Goal: Task Accomplishment & Management: Manage account settings

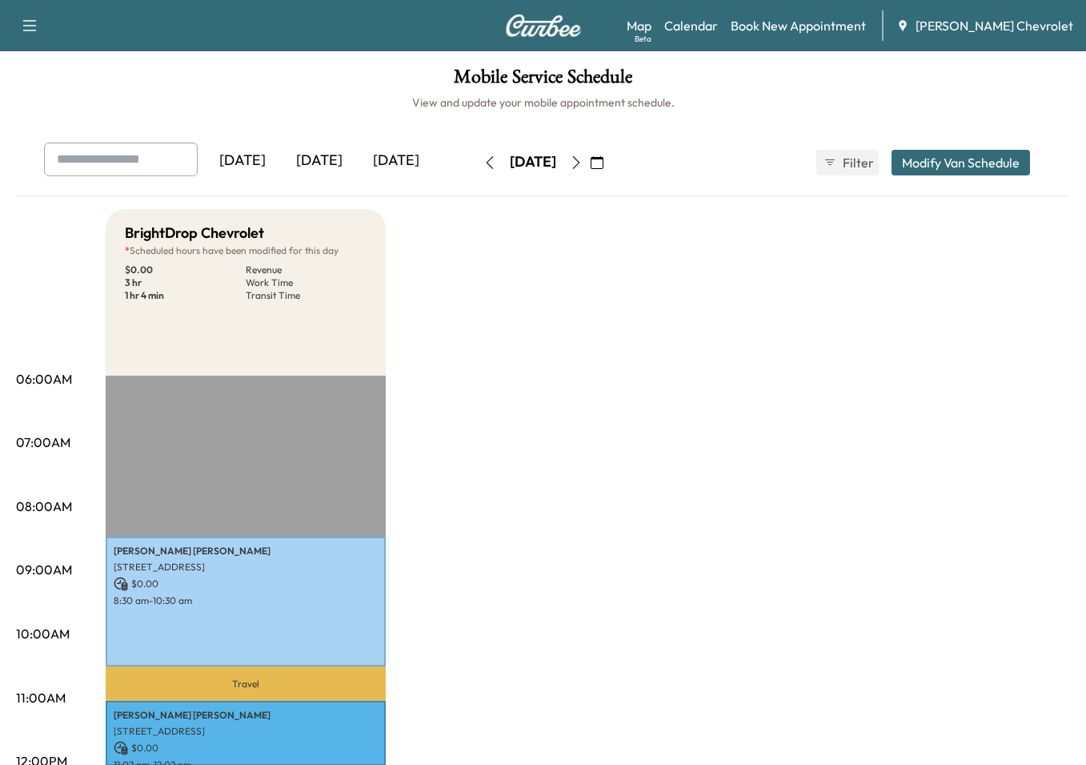
click at [339, 157] on div "[DATE]" at bounding box center [319, 161] width 77 height 37
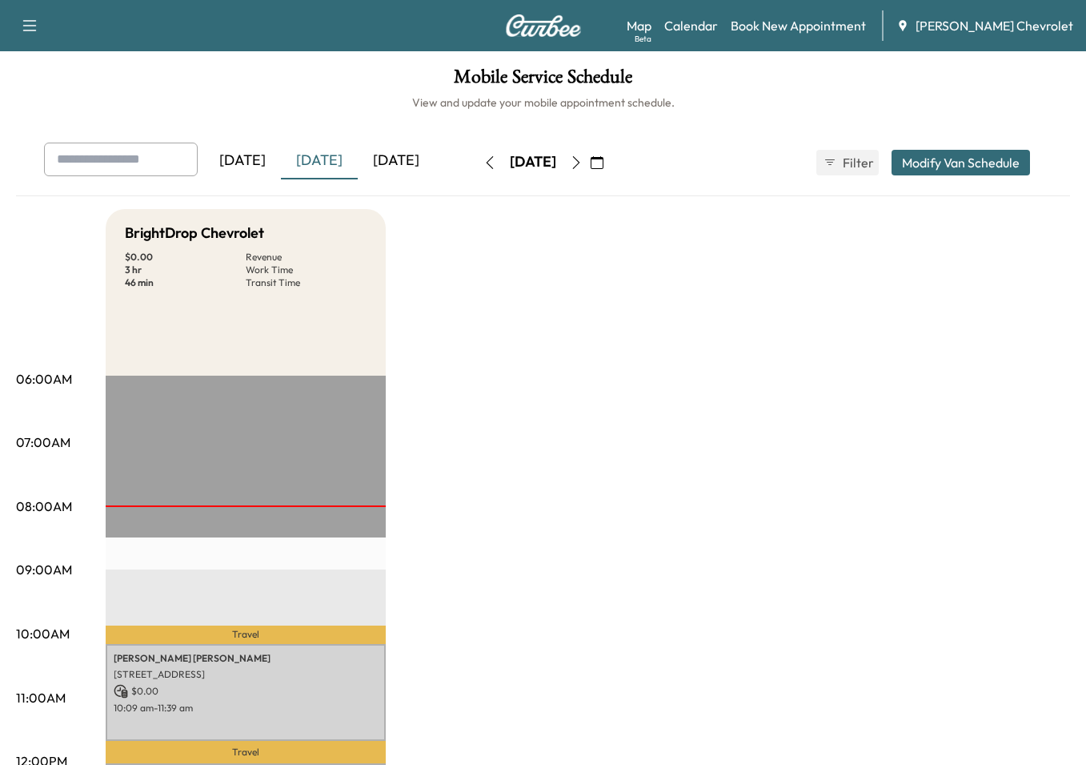
click at [389, 159] on div "[DATE]" at bounding box center [396, 161] width 77 height 37
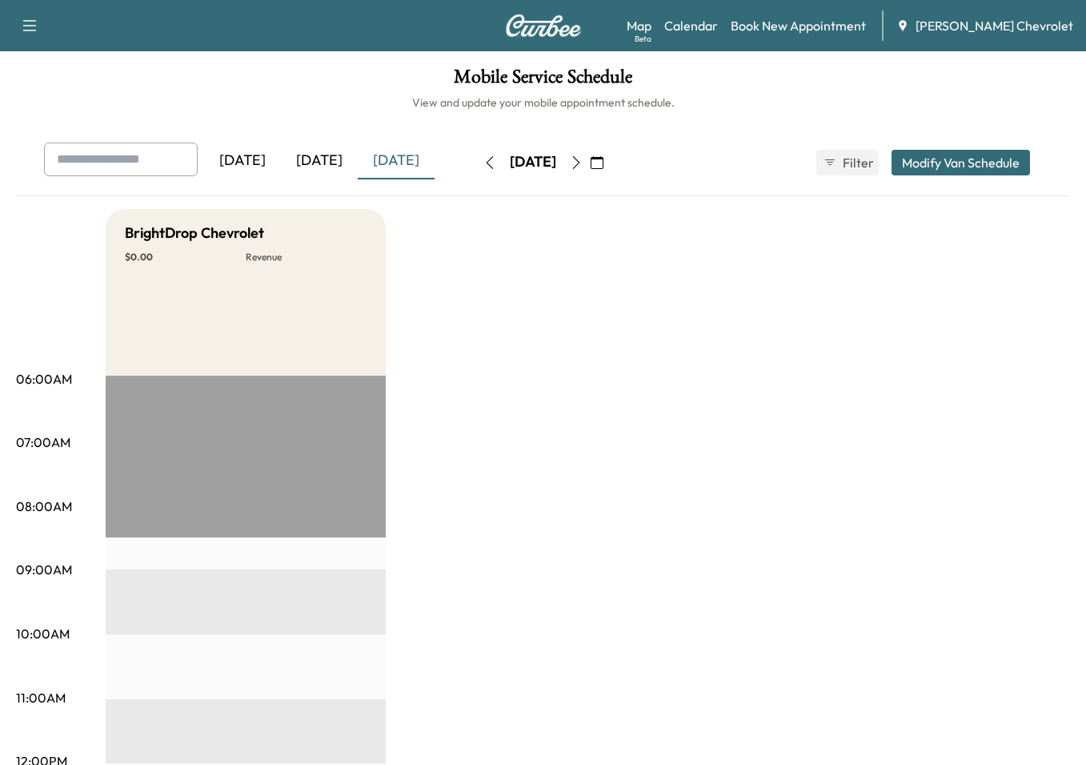
click at [327, 162] on div "[DATE]" at bounding box center [319, 161] width 77 height 37
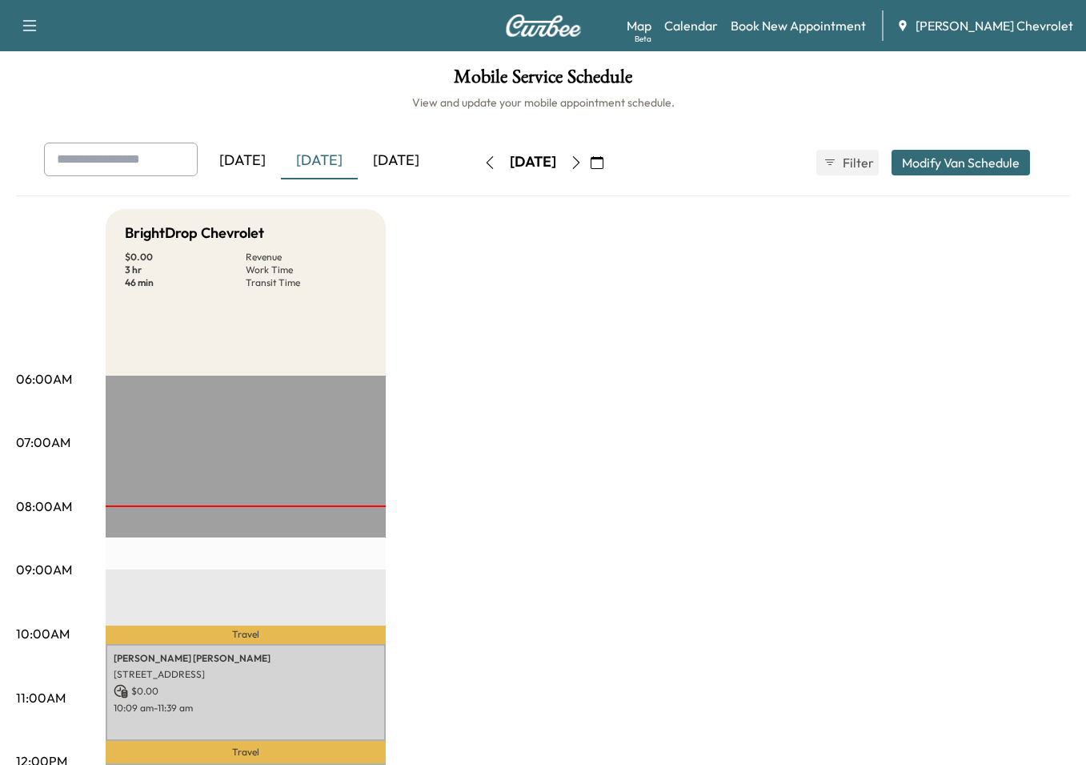
click at [400, 158] on div "[DATE]" at bounding box center [396, 161] width 77 height 37
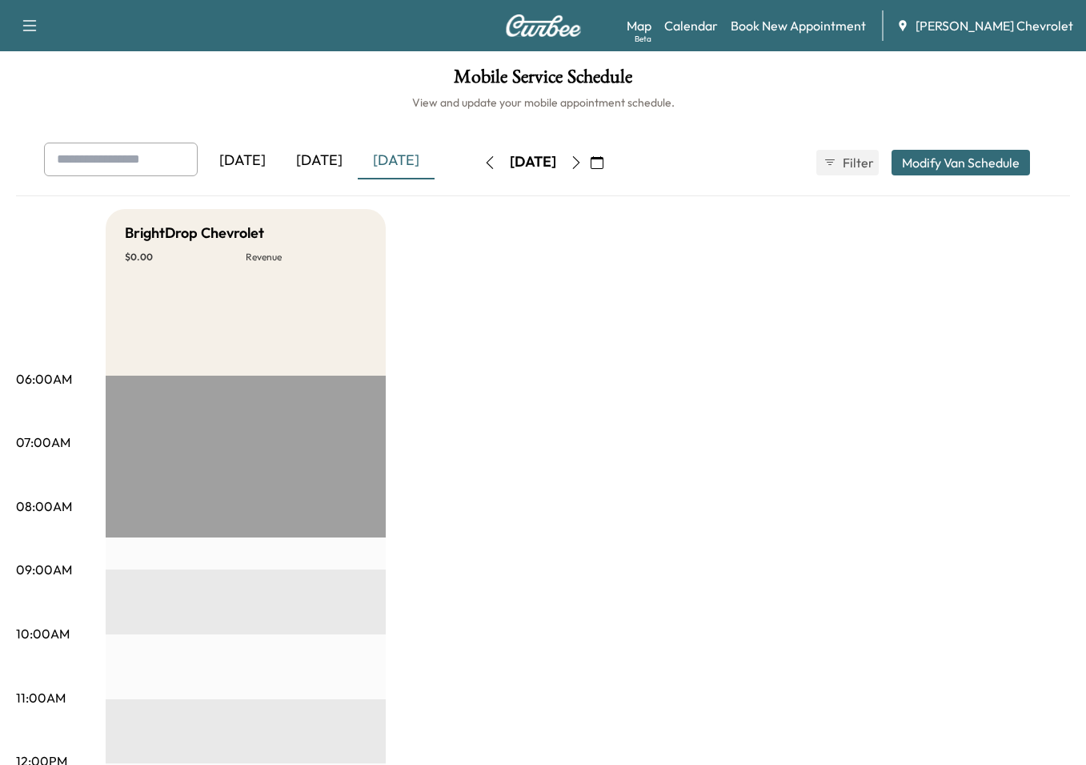
click at [312, 155] on div "[DATE]" at bounding box center [319, 161] width 77 height 37
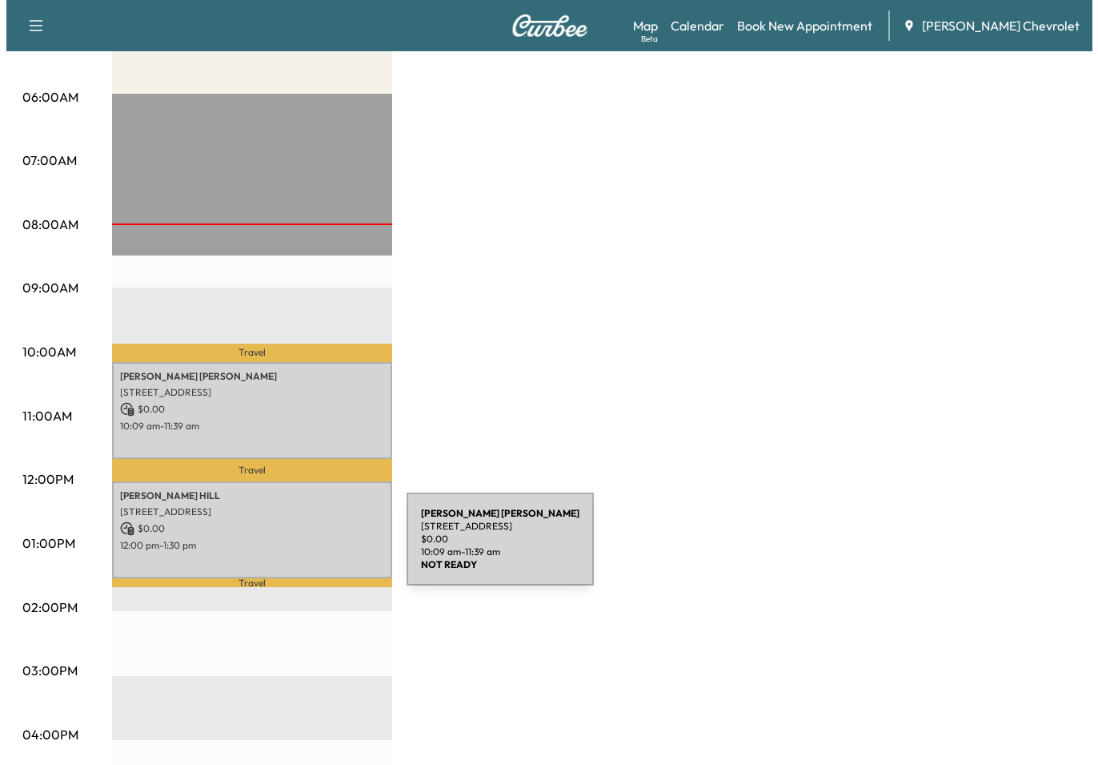
scroll to position [261, 0]
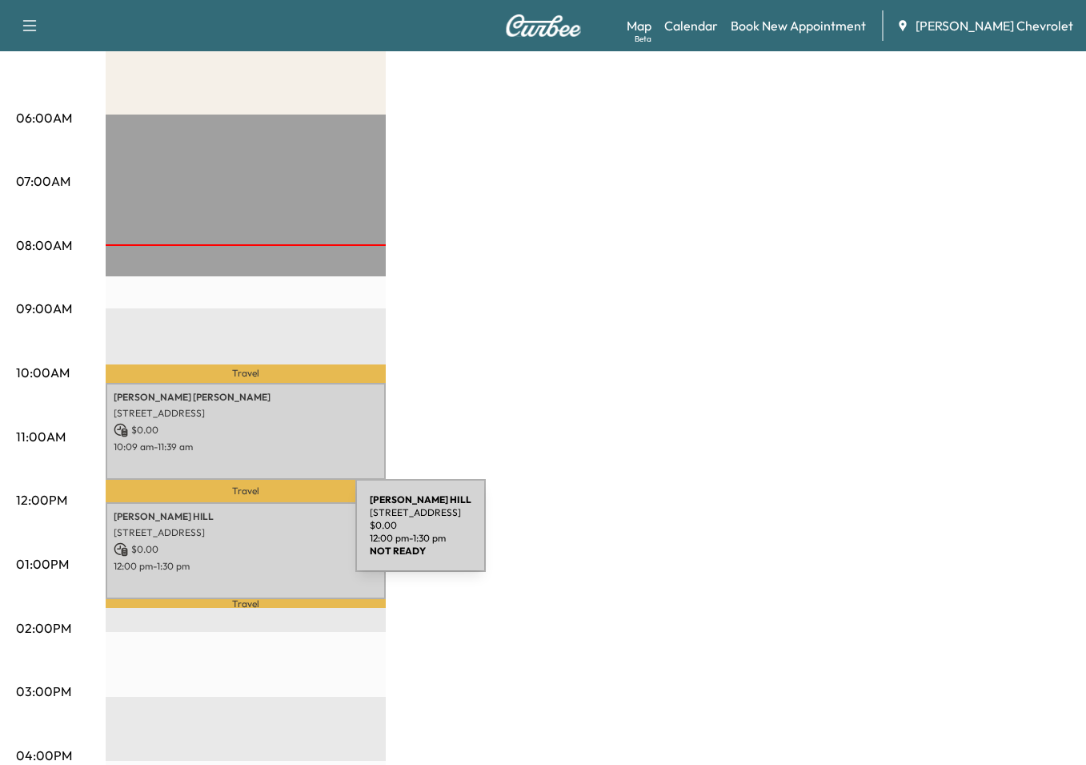
click at [235, 535] on div "[PERSON_NAME][GEOGRAPHIC_DATA][STREET_ADDRESS][GEOGRAPHIC_DATA] $ 0.00 12:00 pm…" at bounding box center [246, 550] width 280 height 97
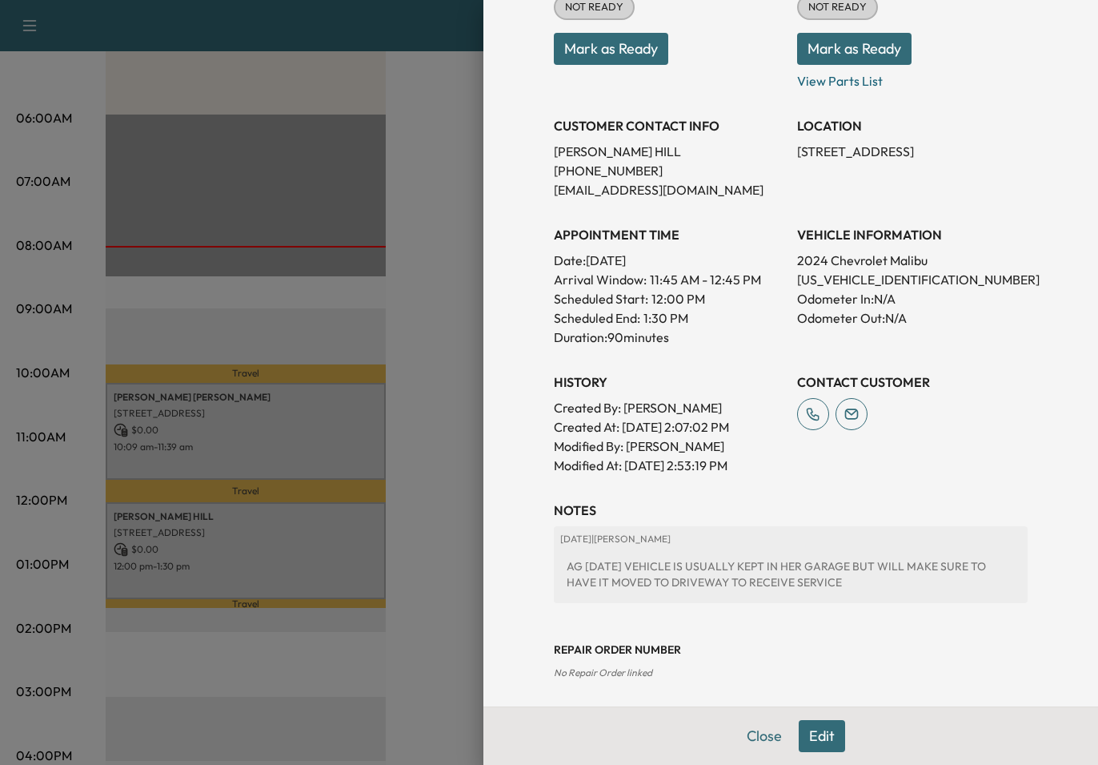
scroll to position [257, 0]
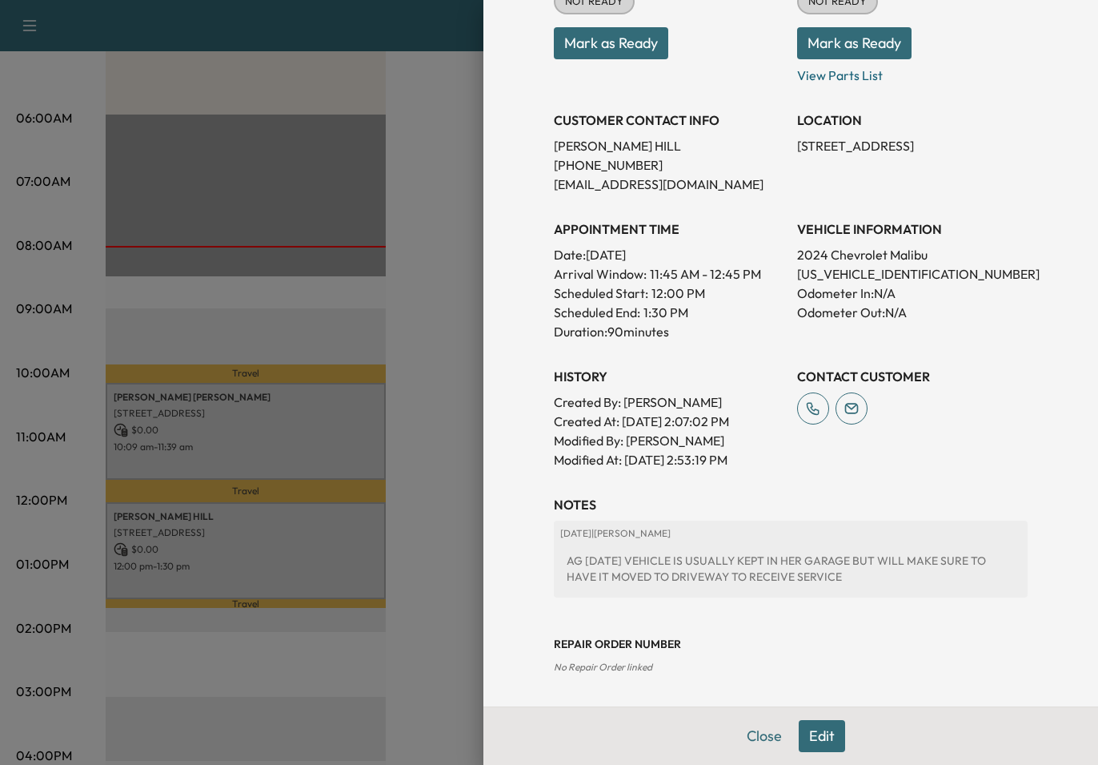
click at [250, 438] on div at bounding box center [549, 382] width 1098 height 765
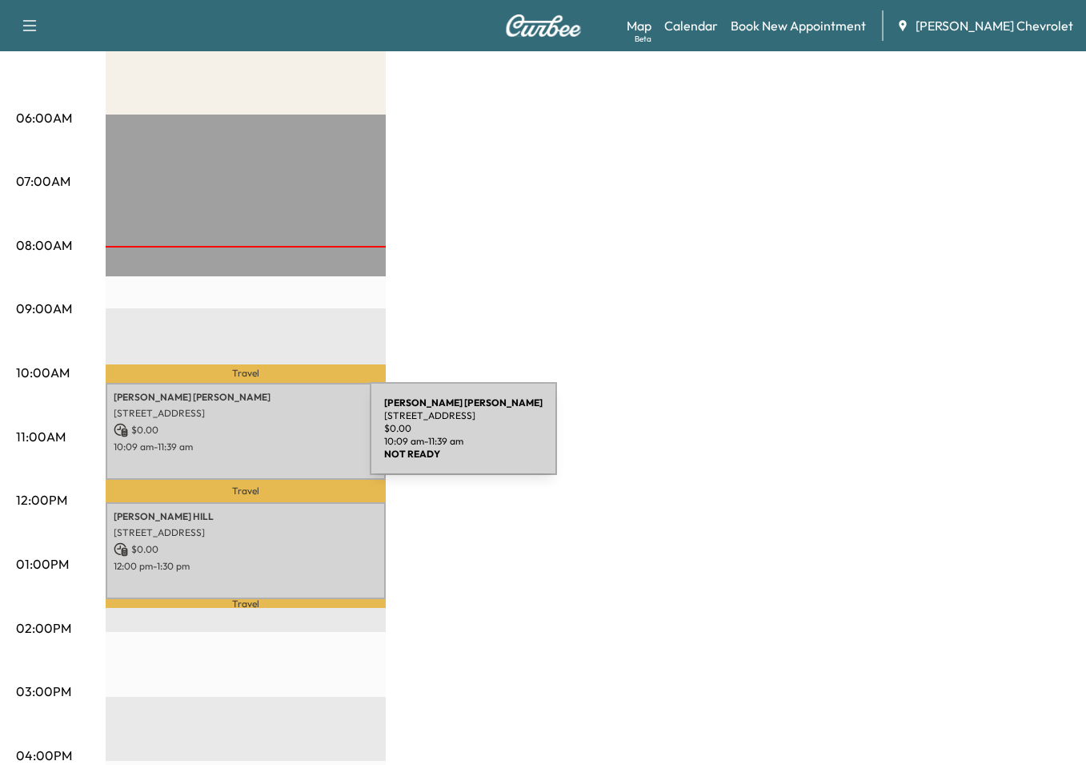
click at [250, 440] on p "10:09 am - 11:39 am" at bounding box center [246, 446] width 264 height 13
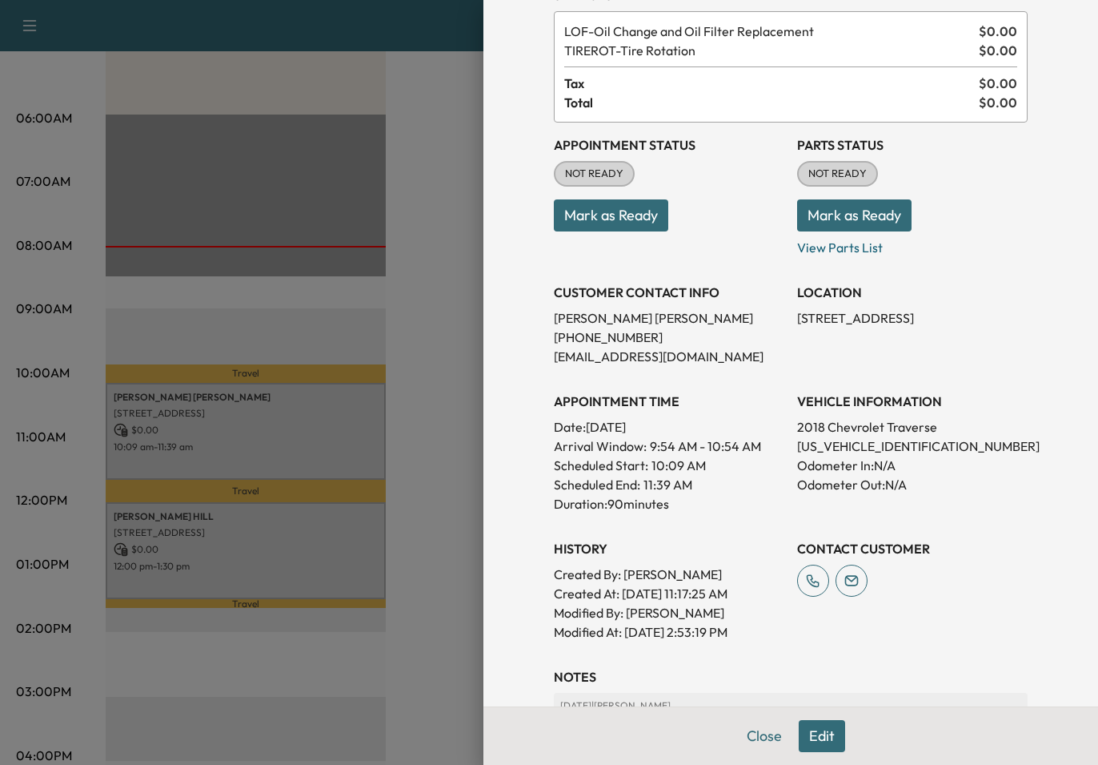
scroll to position [80, 0]
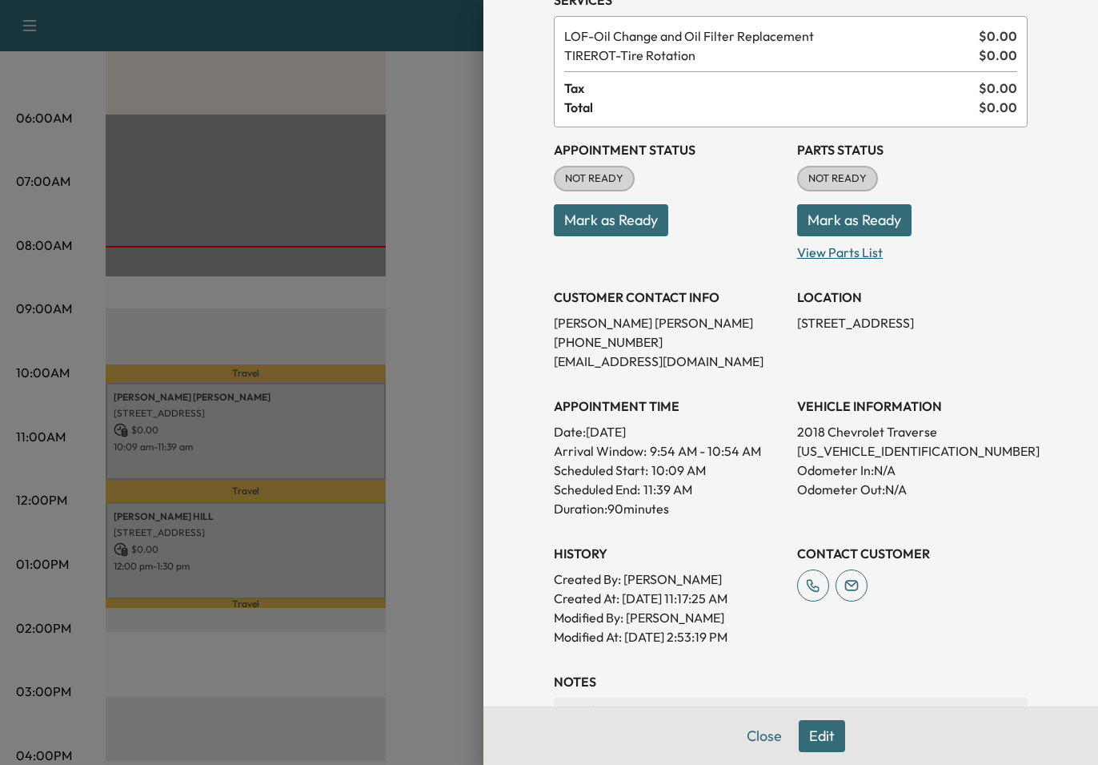
click at [822, 253] on p "View Parts List" at bounding box center [912, 249] width 231 height 26
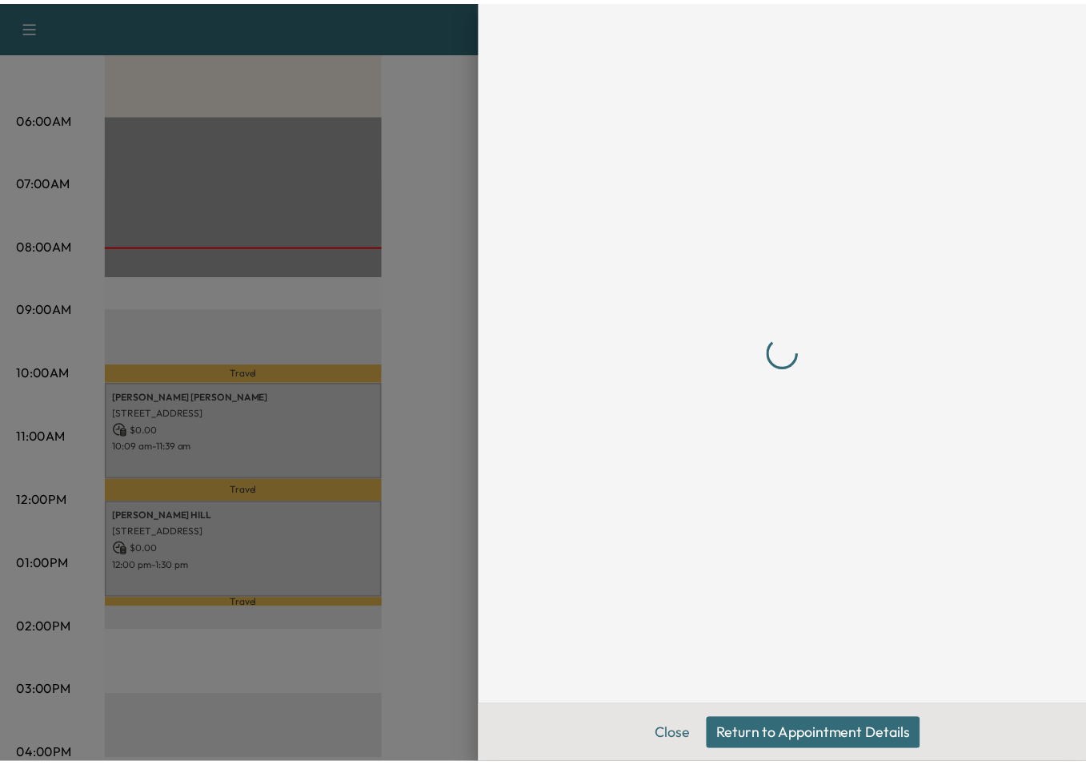
scroll to position [0, 0]
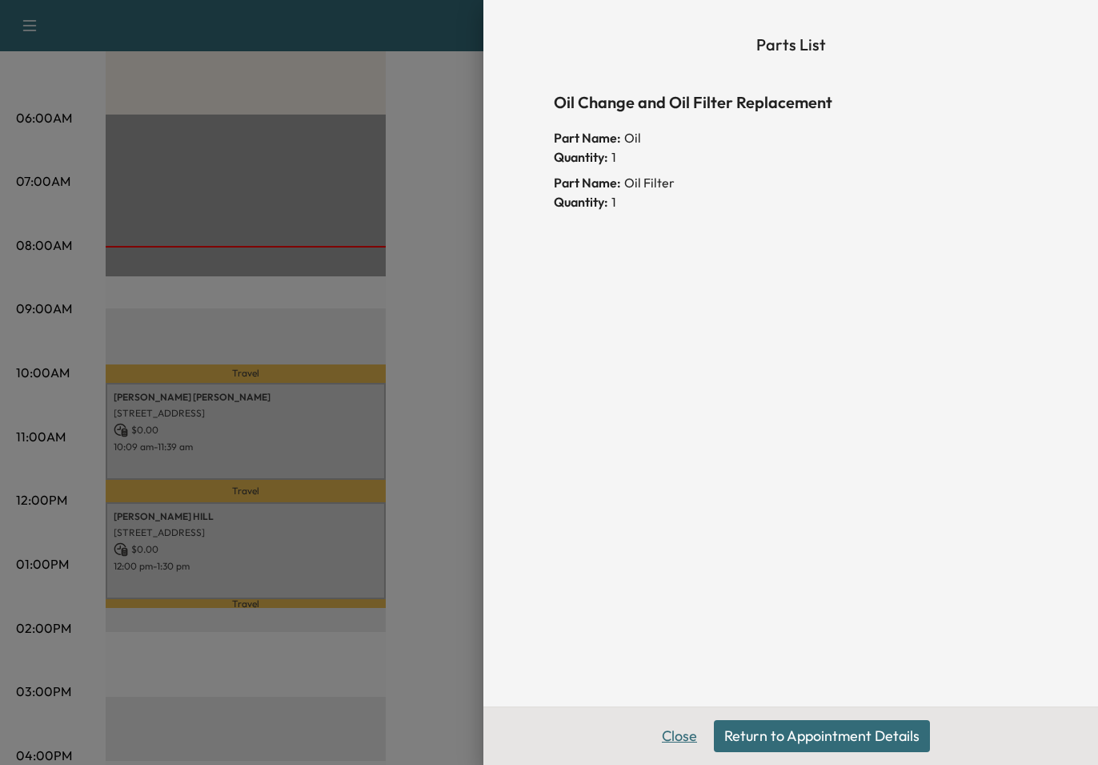
click at [687, 729] on button "Close" at bounding box center [680, 736] width 56 height 32
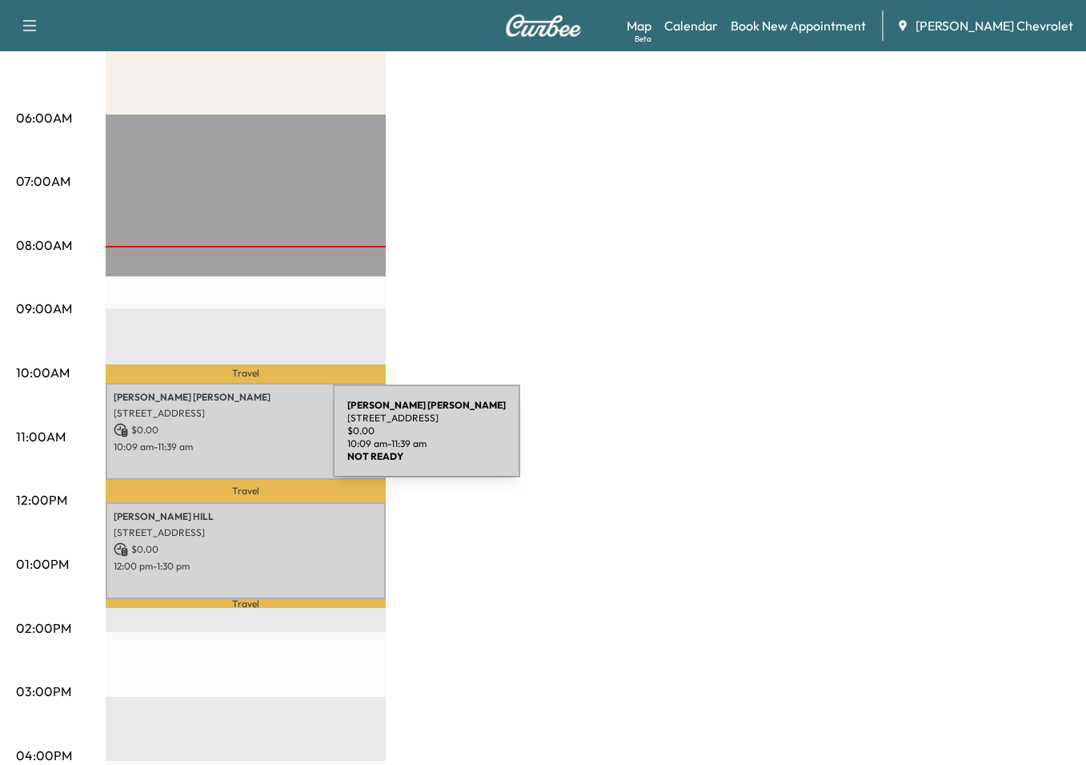
click at [213, 440] on p "10:09 am - 11:39 am" at bounding box center [246, 446] width 264 height 13
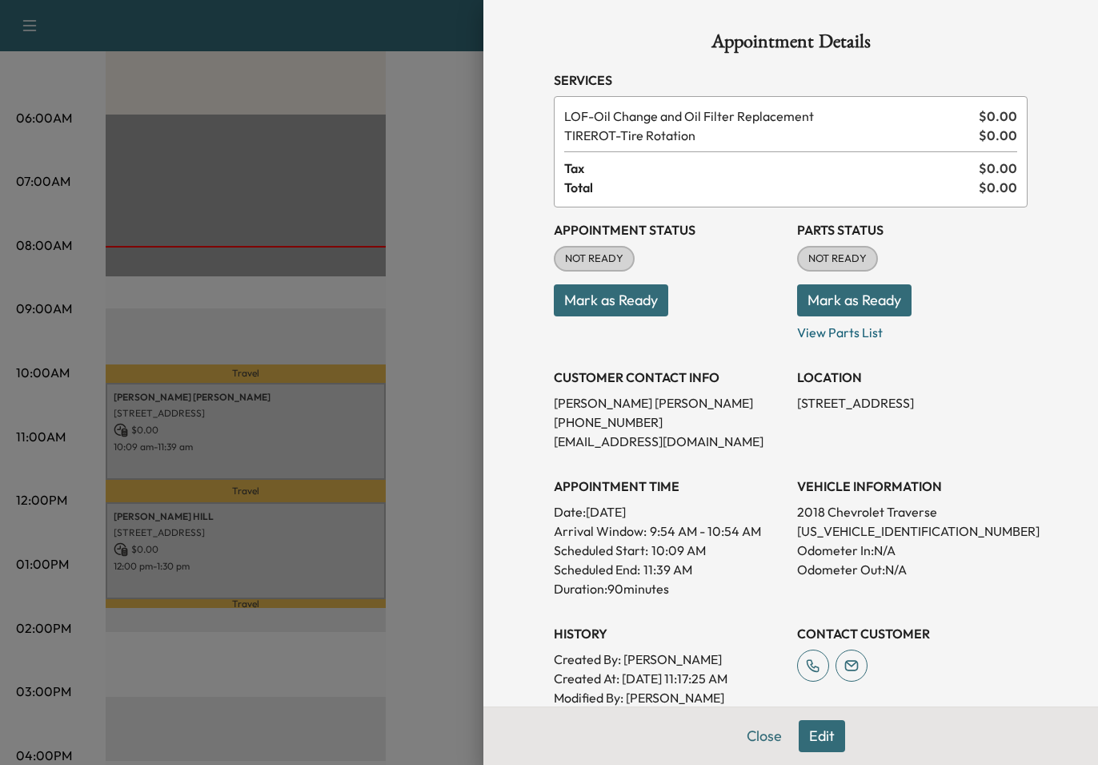
click at [416, 328] on div at bounding box center [549, 382] width 1098 height 765
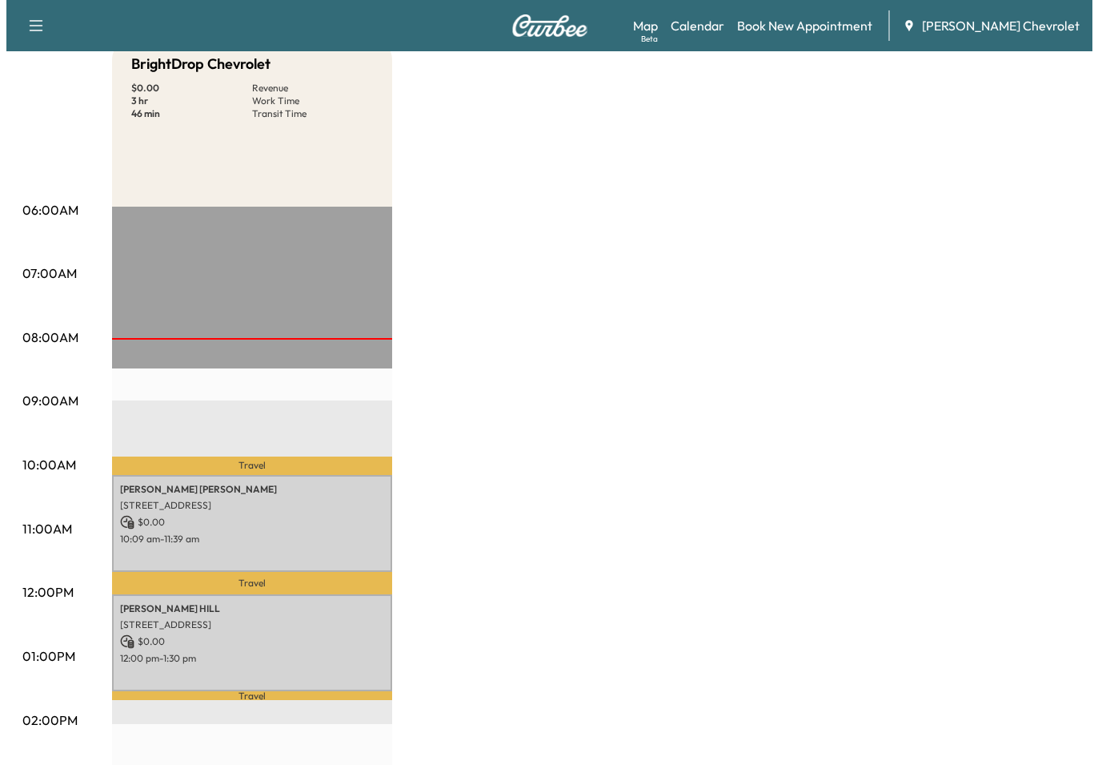
scroll to position [261, 0]
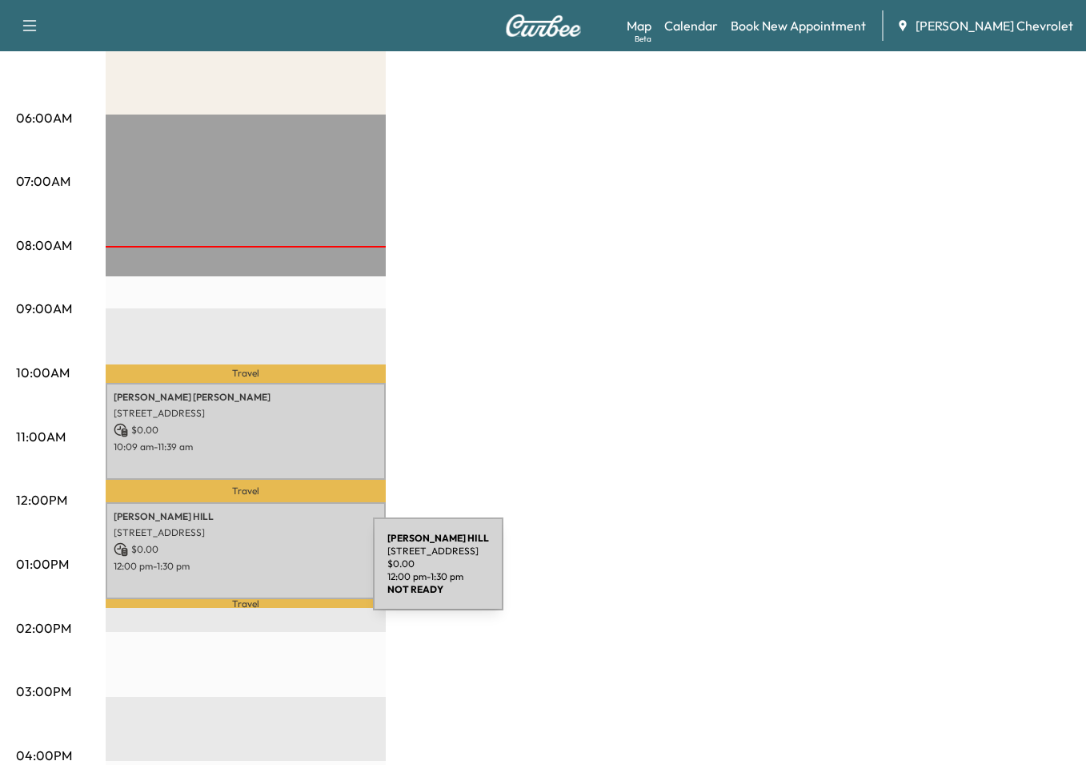
click at [253, 572] on div "[PERSON_NAME][GEOGRAPHIC_DATA][STREET_ADDRESS][GEOGRAPHIC_DATA] $ 0.00 12:00 pm…" at bounding box center [246, 550] width 280 height 97
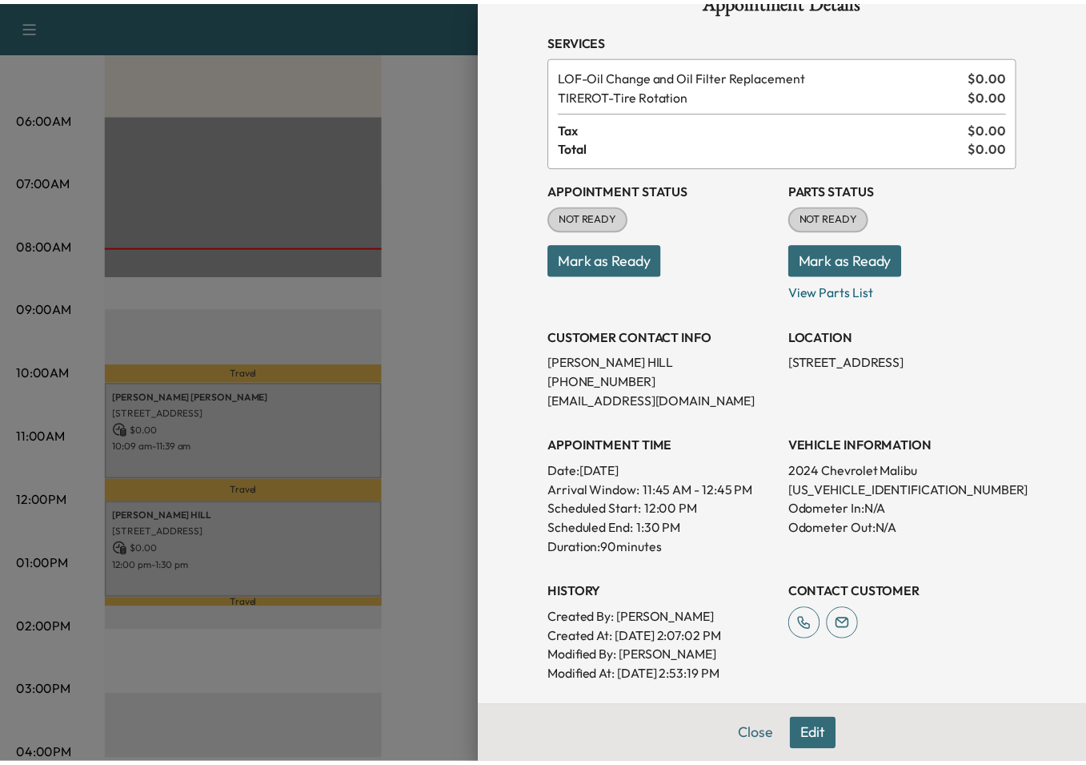
scroll to position [80, 0]
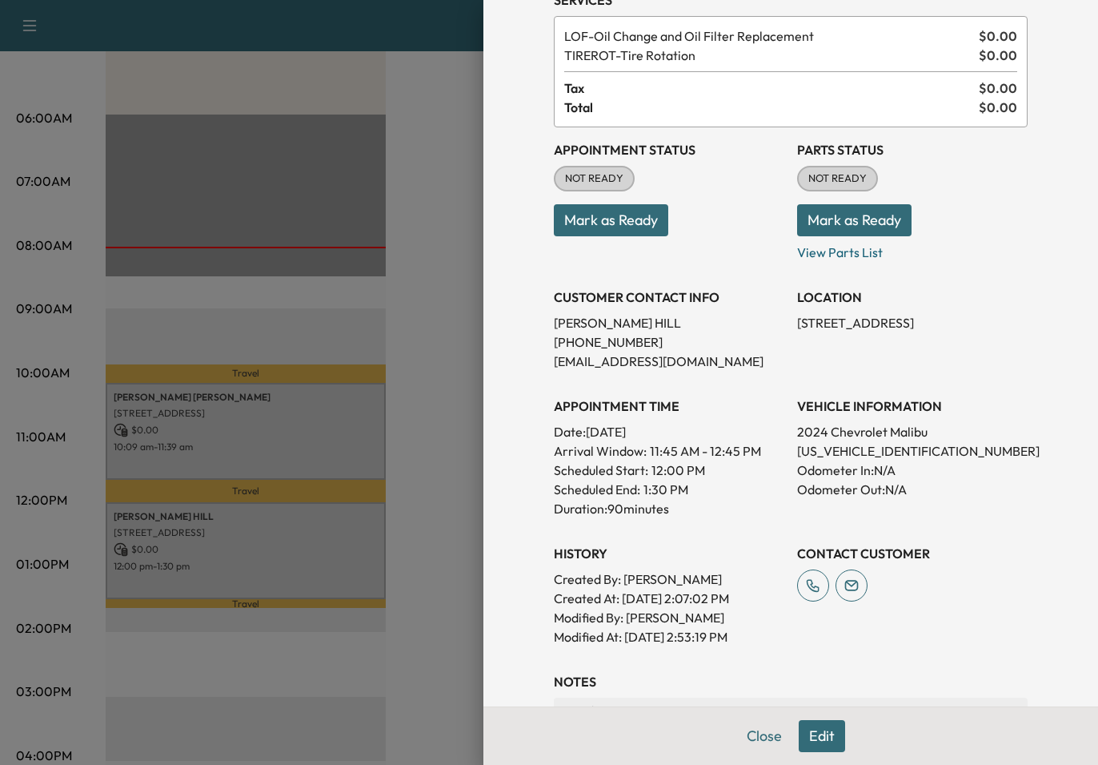
click at [453, 431] on div at bounding box center [549, 382] width 1098 height 765
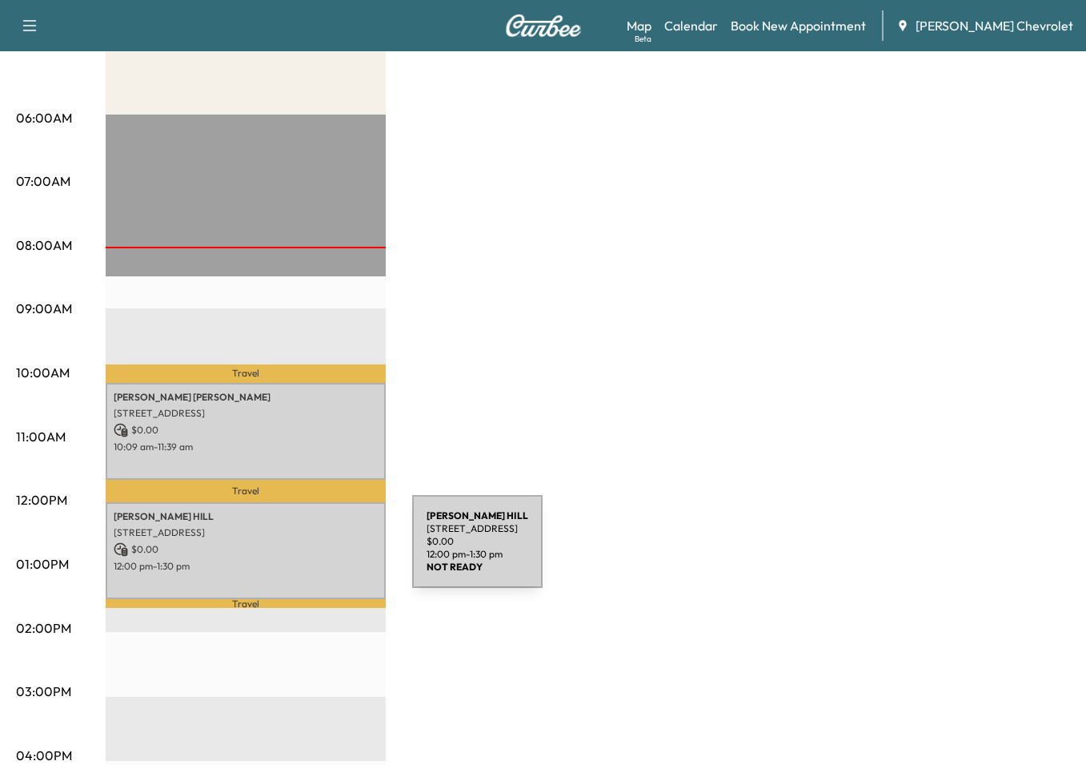
click at [292, 550] on p "$ 0.00" at bounding box center [246, 549] width 264 height 14
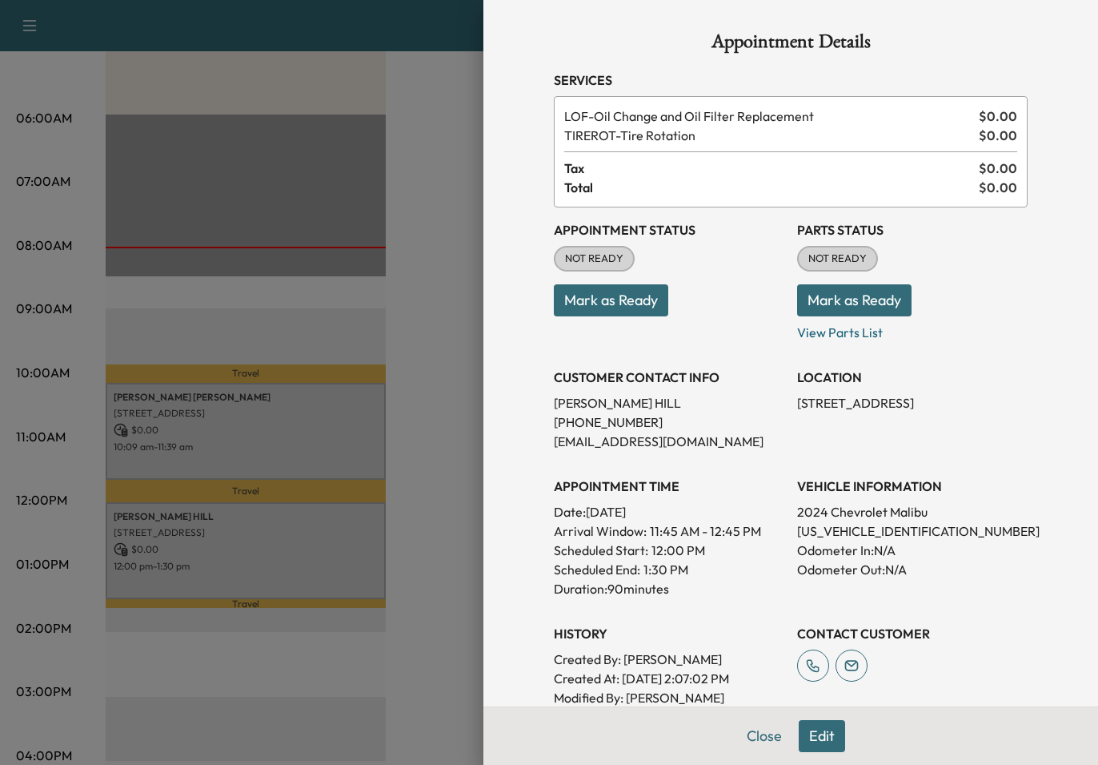
click at [854, 298] on button "Mark as Ready" at bounding box center [854, 300] width 114 height 32
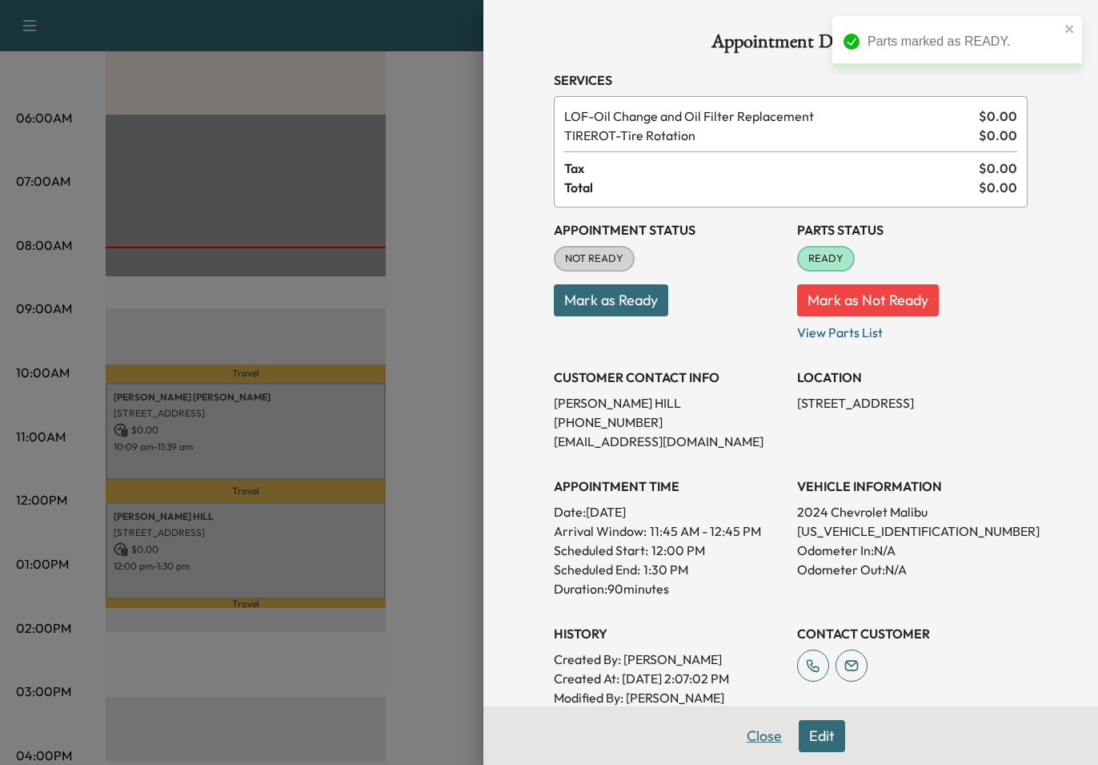
click at [757, 741] on button "Close" at bounding box center [765, 736] width 56 height 32
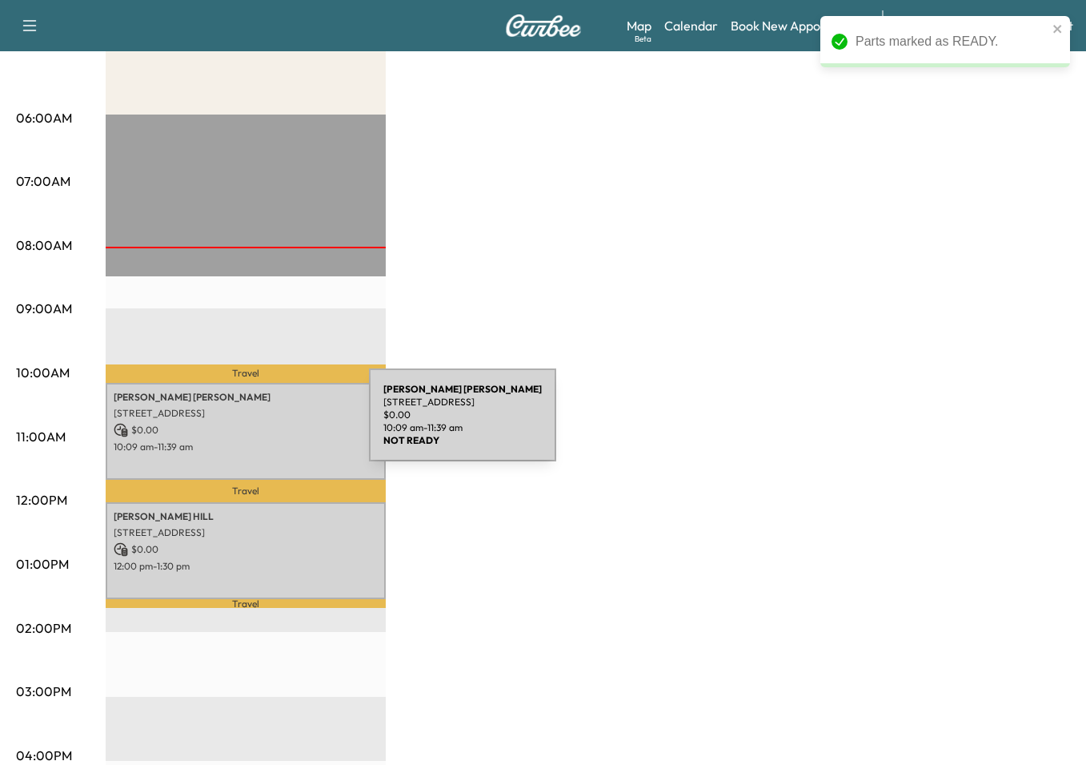
click at [249, 424] on p "$ 0.00" at bounding box center [246, 430] width 264 height 14
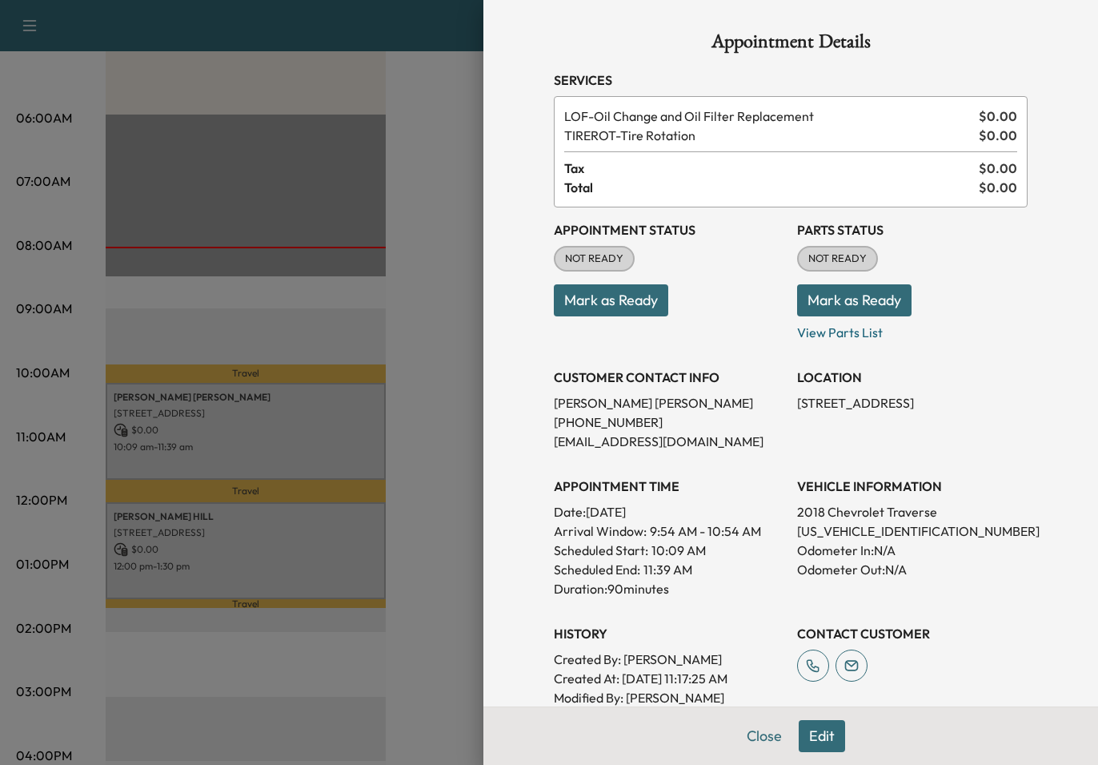
click at [207, 418] on div at bounding box center [549, 382] width 1098 height 765
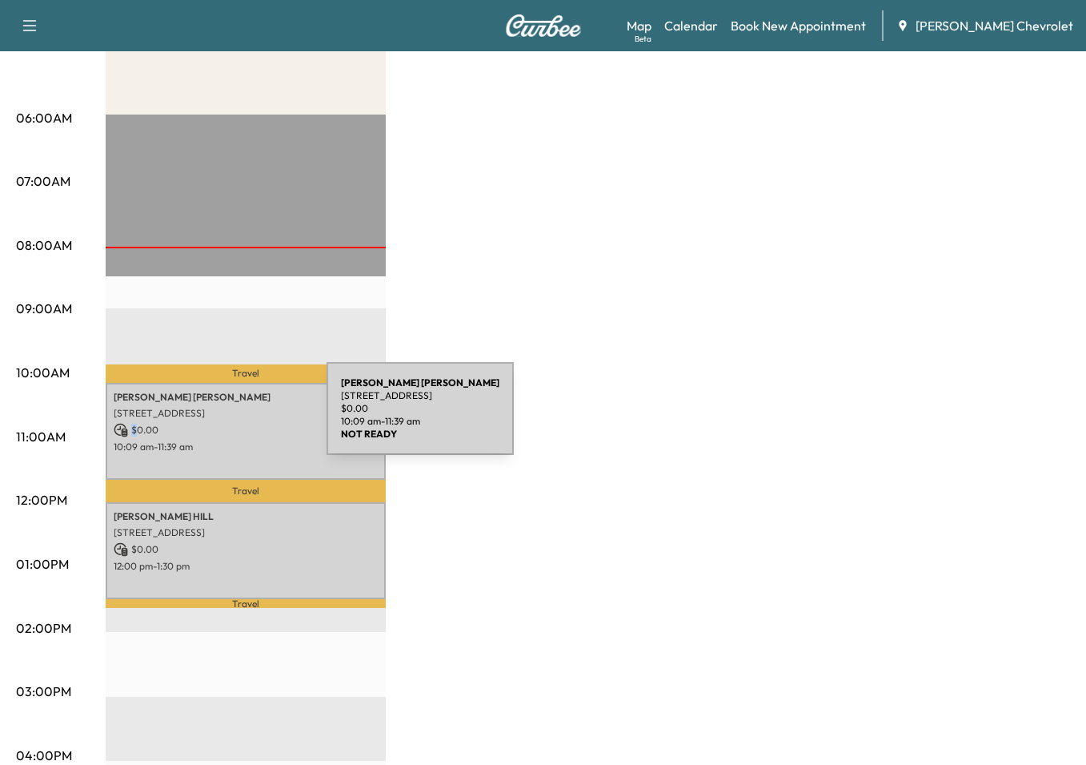
click at [207, 418] on div "[PERSON_NAME] [PERSON_NAME] [STREET_ADDRESS] $ 0.00 10:09 am - 11:39 am" at bounding box center [246, 431] width 280 height 97
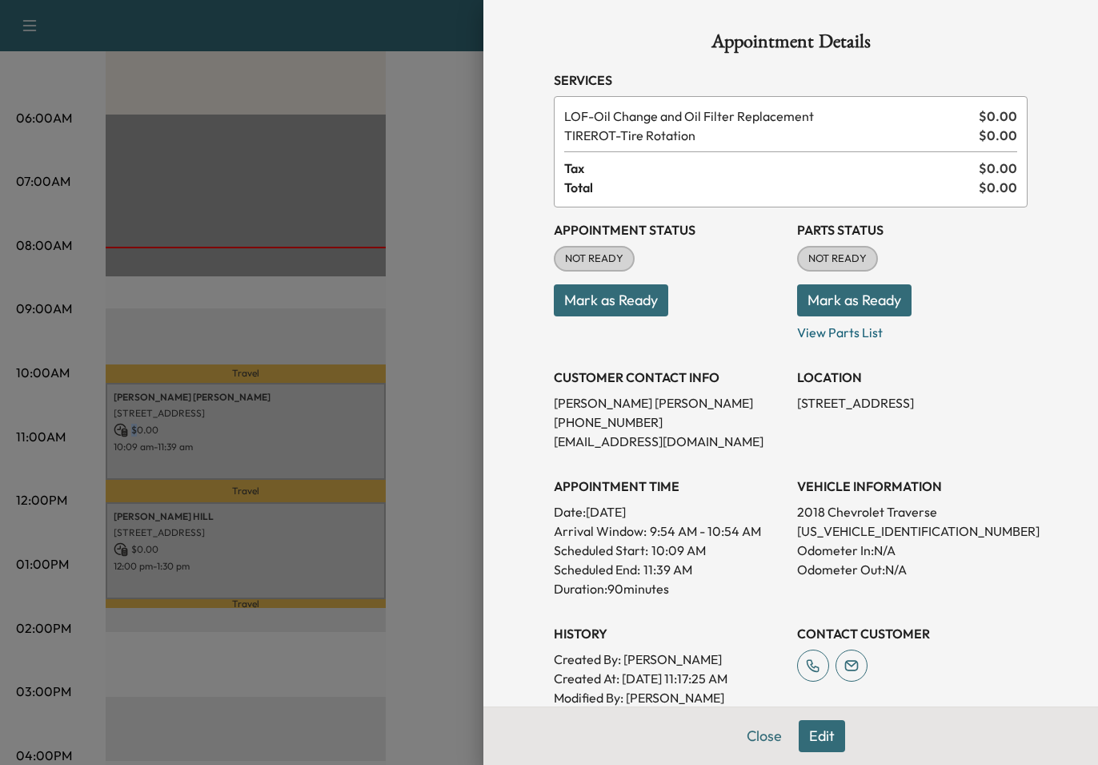
click at [839, 302] on button "Mark as Ready" at bounding box center [854, 300] width 114 height 32
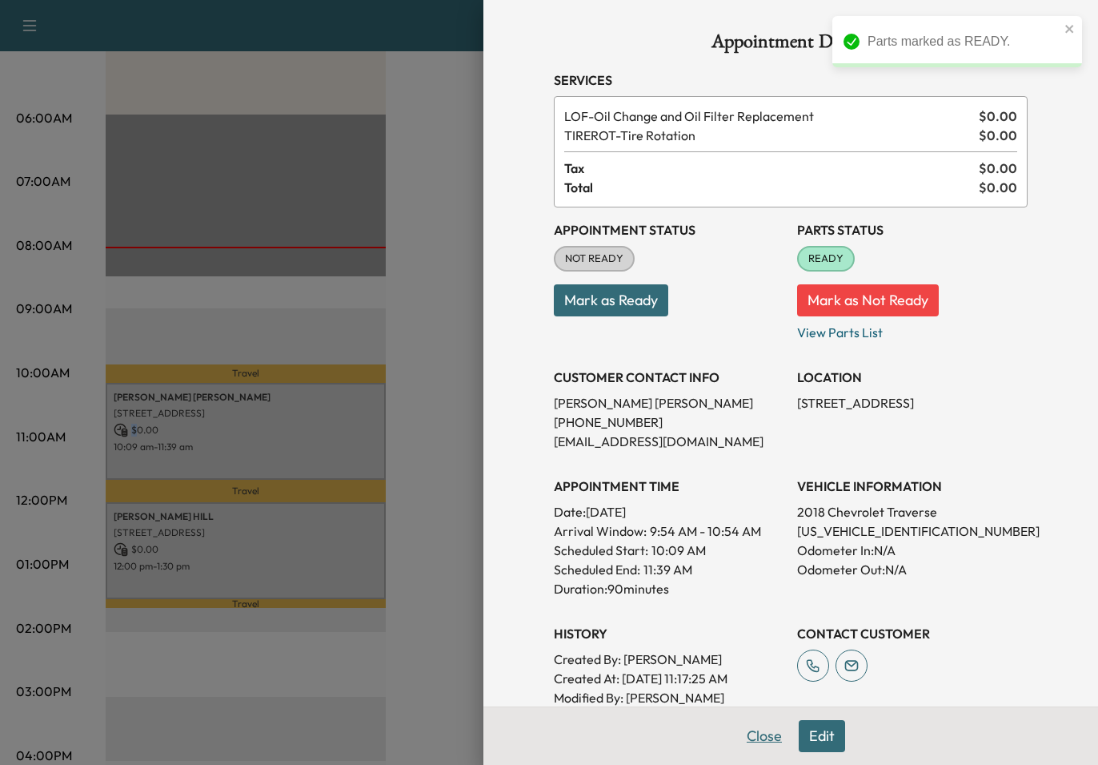
click at [760, 733] on button "Close" at bounding box center [765, 736] width 56 height 32
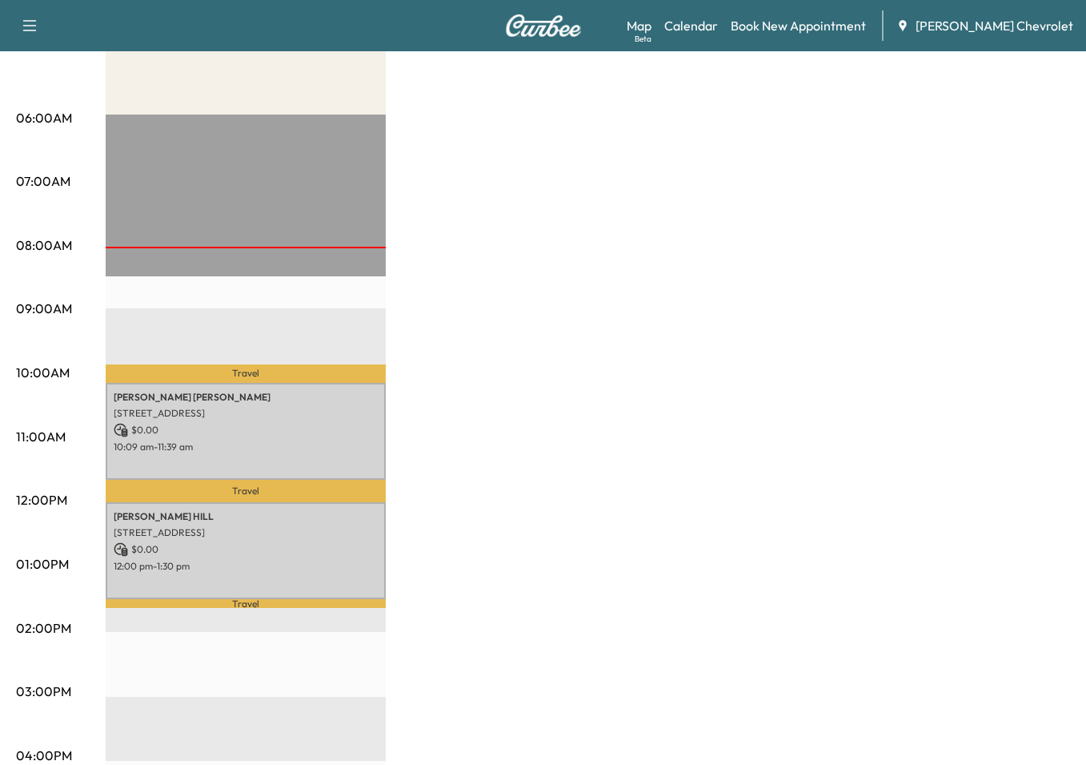
click at [259, 472] on div "[PERSON_NAME] [PERSON_NAME] [STREET_ADDRESS] $ 0.00 10:09 am - 11:39 am" at bounding box center [246, 431] width 280 height 97
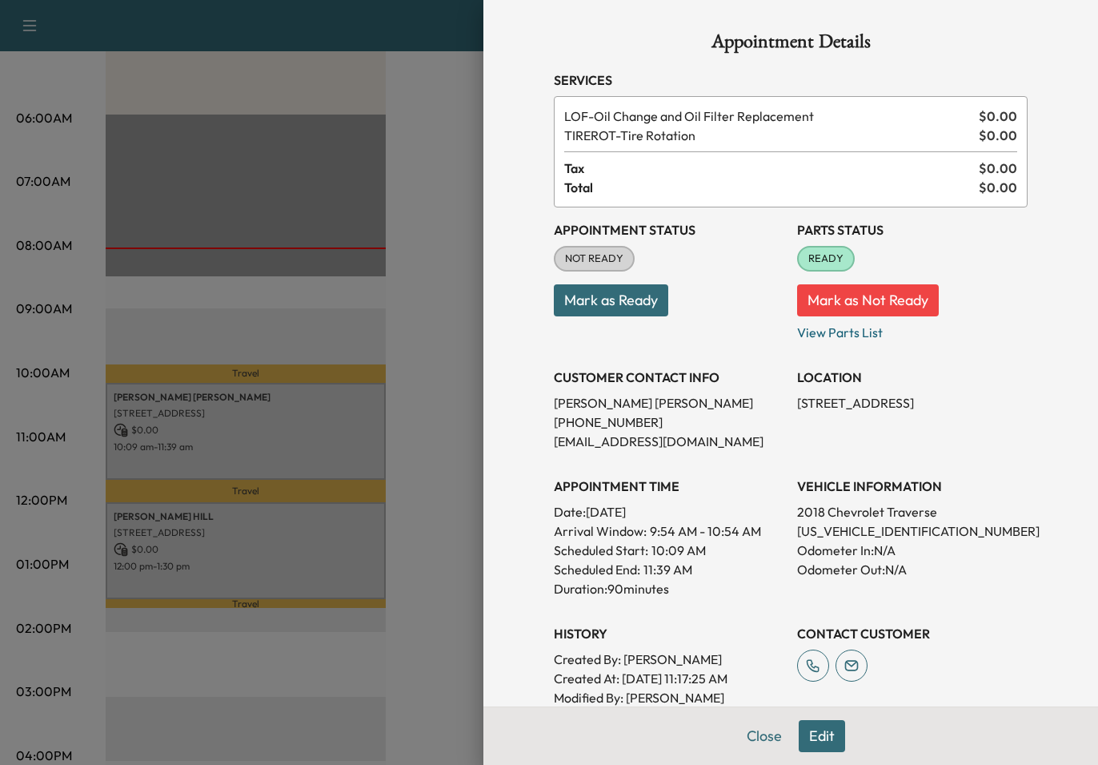
click at [299, 538] on div at bounding box center [549, 382] width 1098 height 765
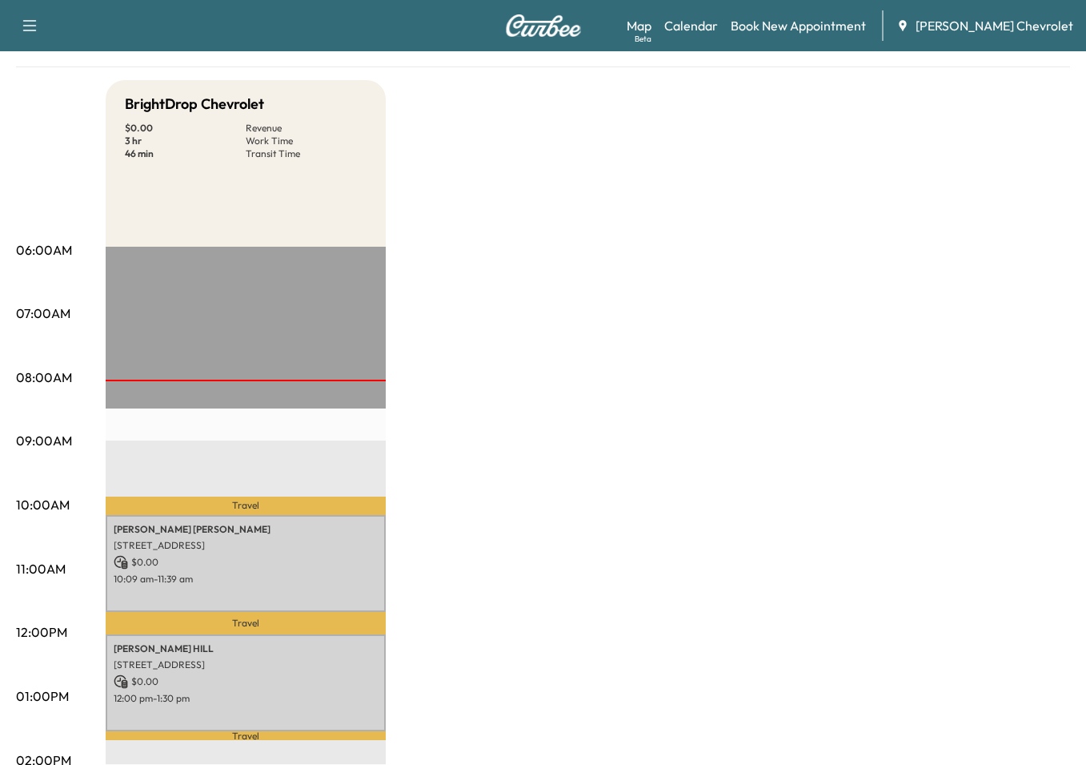
scroll to position [0, 0]
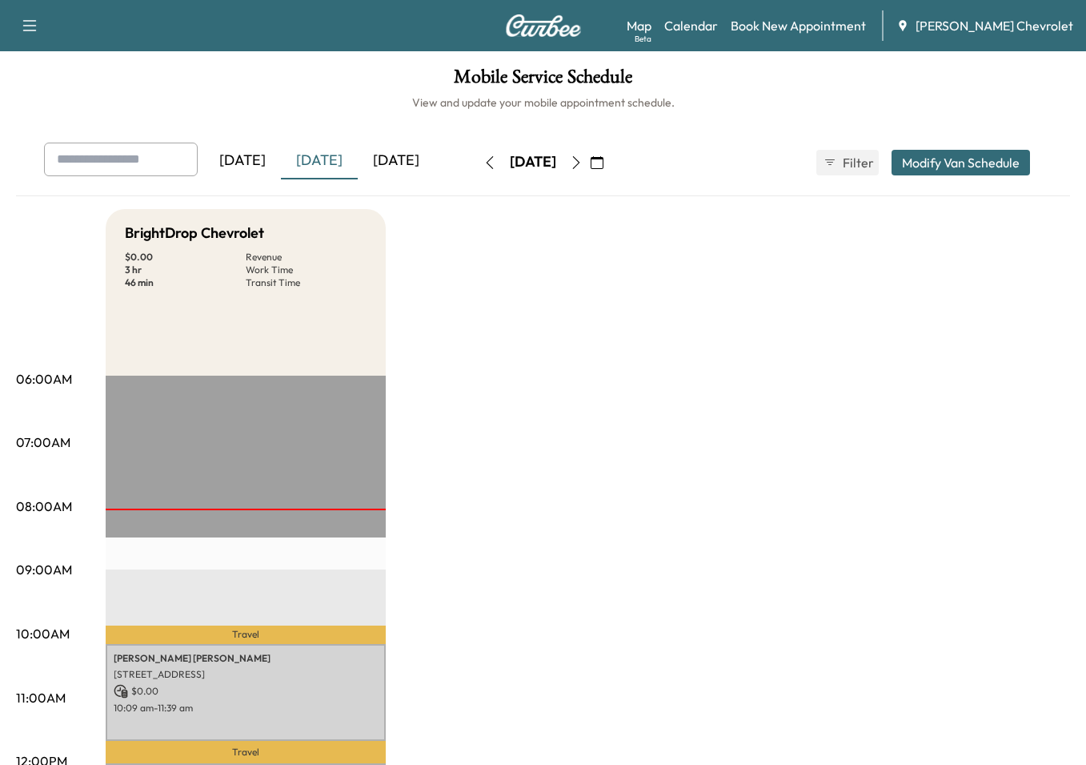
click at [380, 155] on div "[DATE]" at bounding box center [396, 161] width 77 height 37
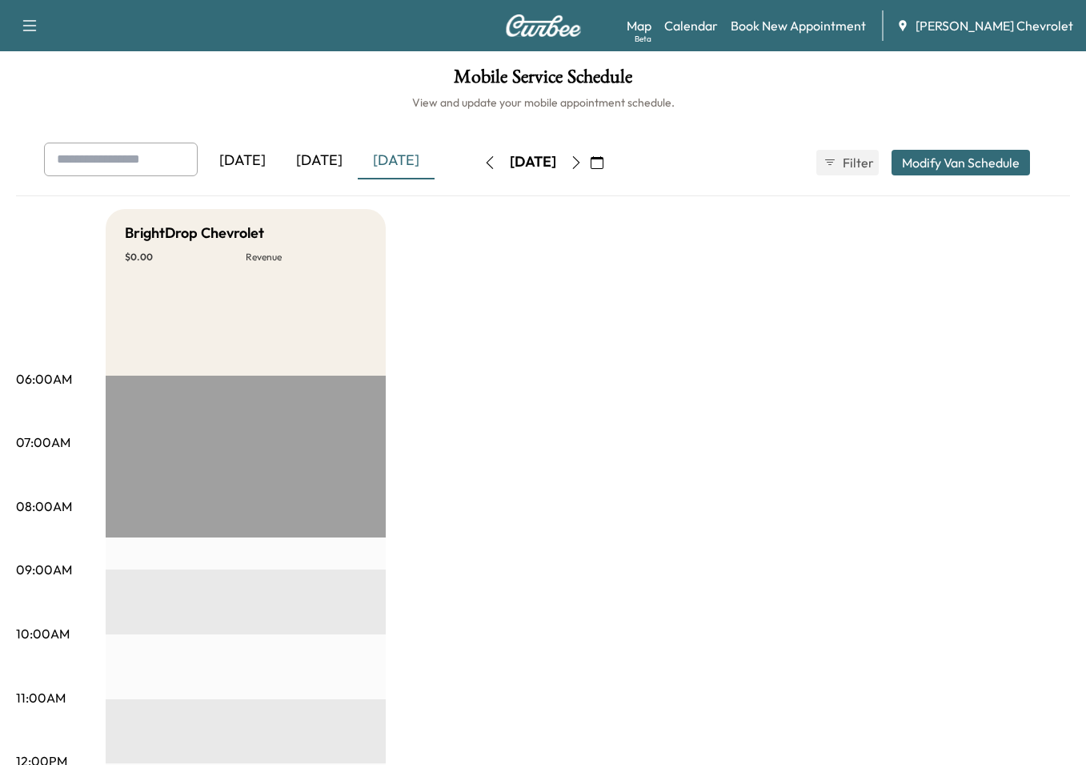
click at [310, 163] on div "[DATE]" at bounding box center [319, 161] width 77 height 37
